Goal: Transaction & Acquisition: Book appointment/travel/reservation

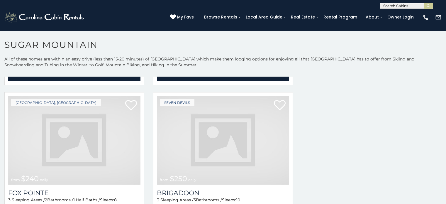
scroll to position [1128, 0]
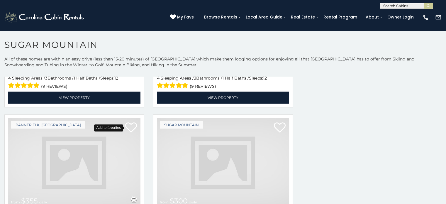
click at [129, 122] on icon at bounding box center [131, 128] width 12 height 12
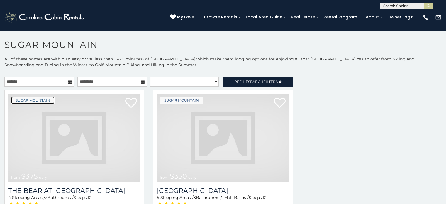
click at [41, 102] on link "Sugar Mountain" at bounding box center [32, 99] width 43 height 7
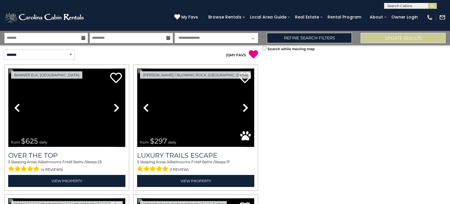
scroll to position [1100, 0]
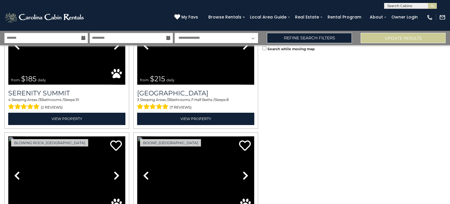
click at [137, 136] on link "Previous" at bounding box center [146, 175] width 18 height 79
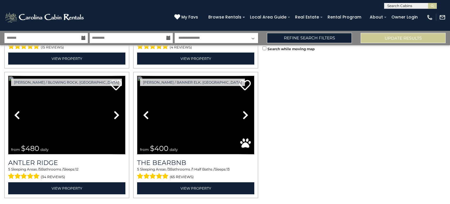
scroll to position [1819, 0]
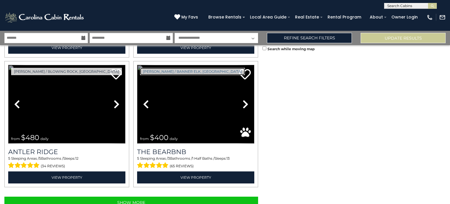
click at [147, 68] on link "[PERSON_NAME] / Banner Elk, [GEOGRAPHIC_DATA]" at bounding box center [192, 71] width 105 height 7
